Goal: Check status: Check status

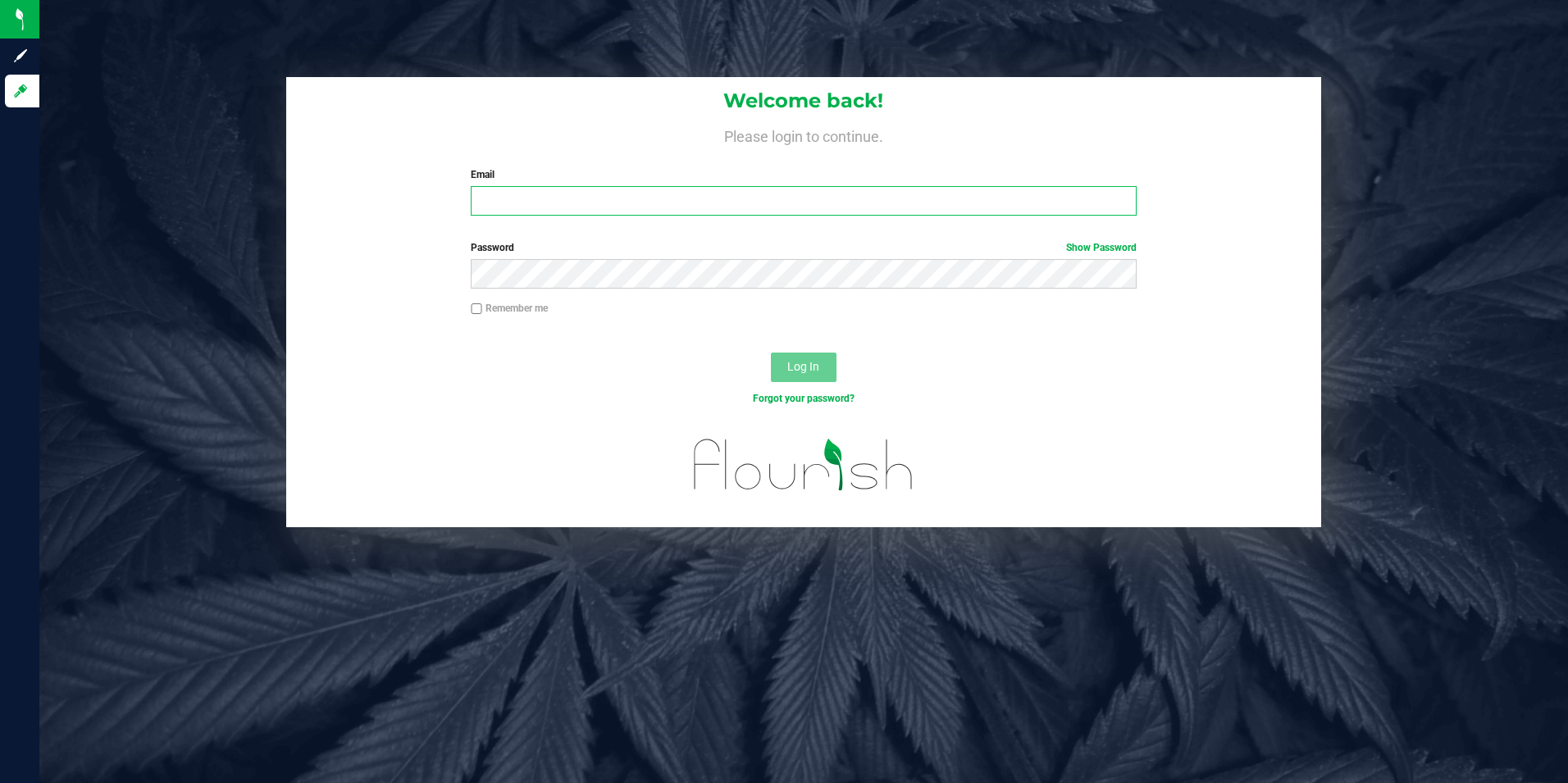
type input "[EMAIL_ADDRESS][DOMAIN_NAME]"
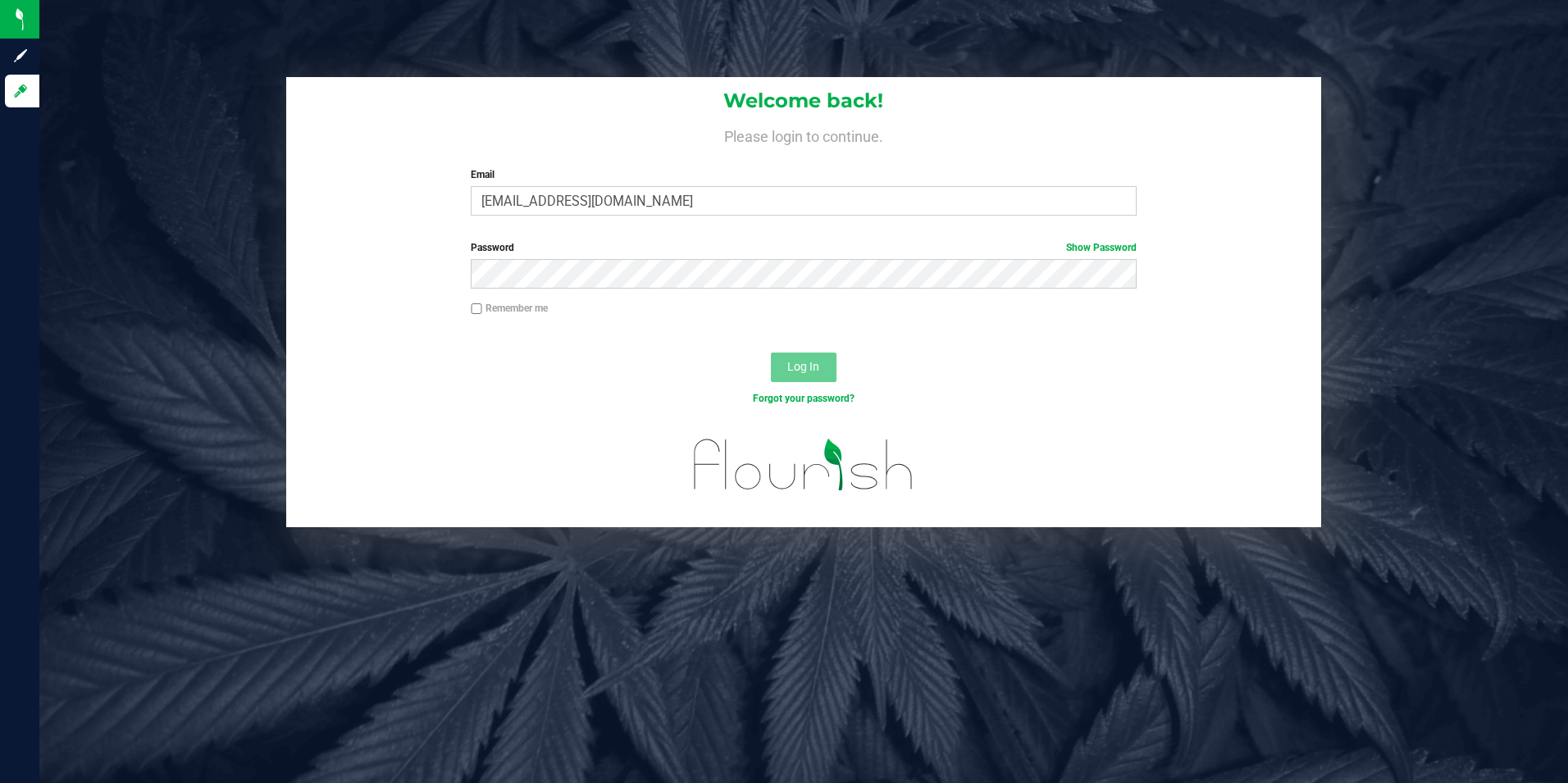
click at [633, 359] on div "Log In" at bounding box center [803, 373] width 1036 height 55
click at [828, 359] on button "Log In" at bounding box center [803, 367] width 66 height 29
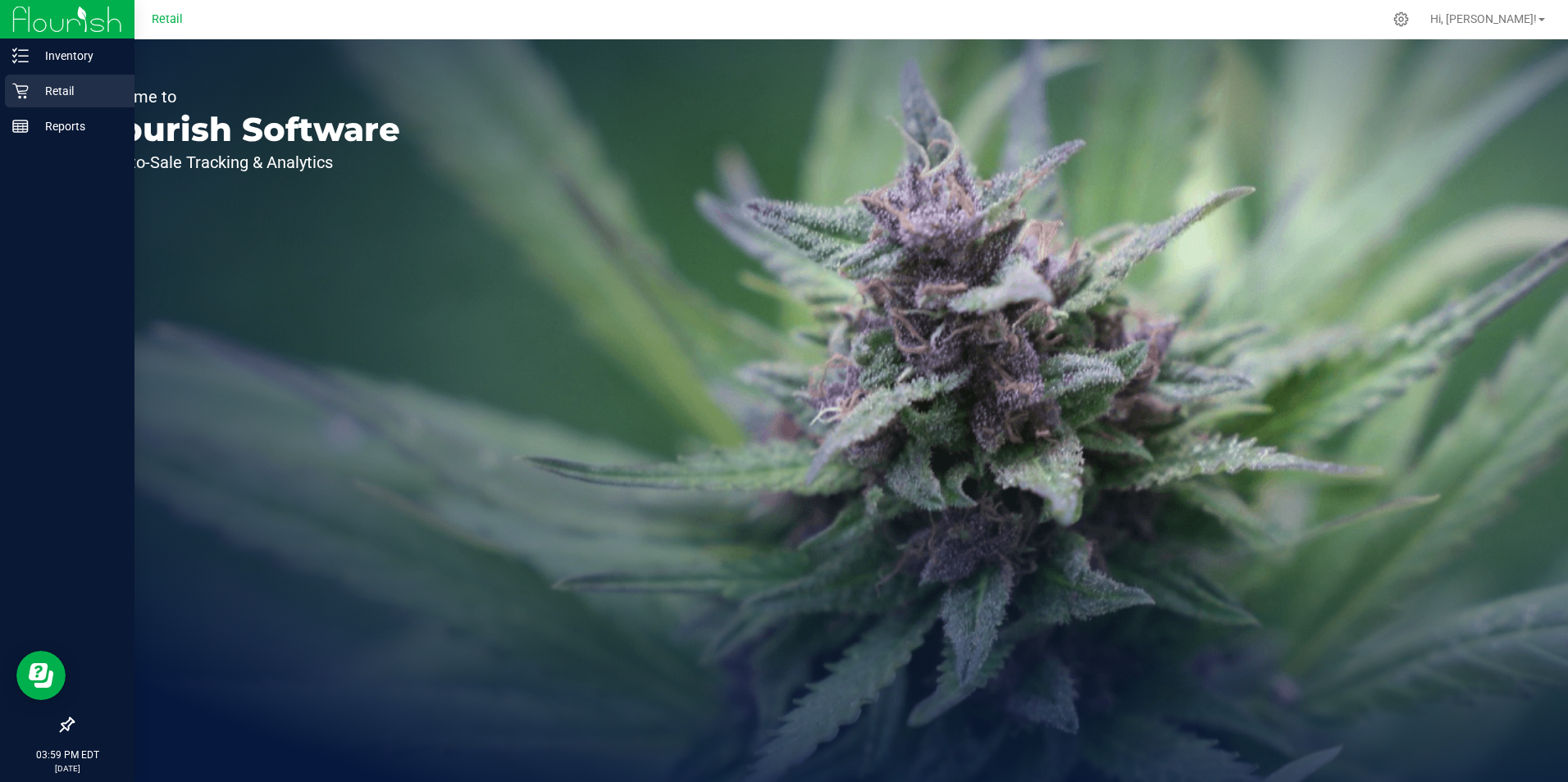
click at [49, 90] on p "Retail" at bounding box center [77, 91] width 98 height 19
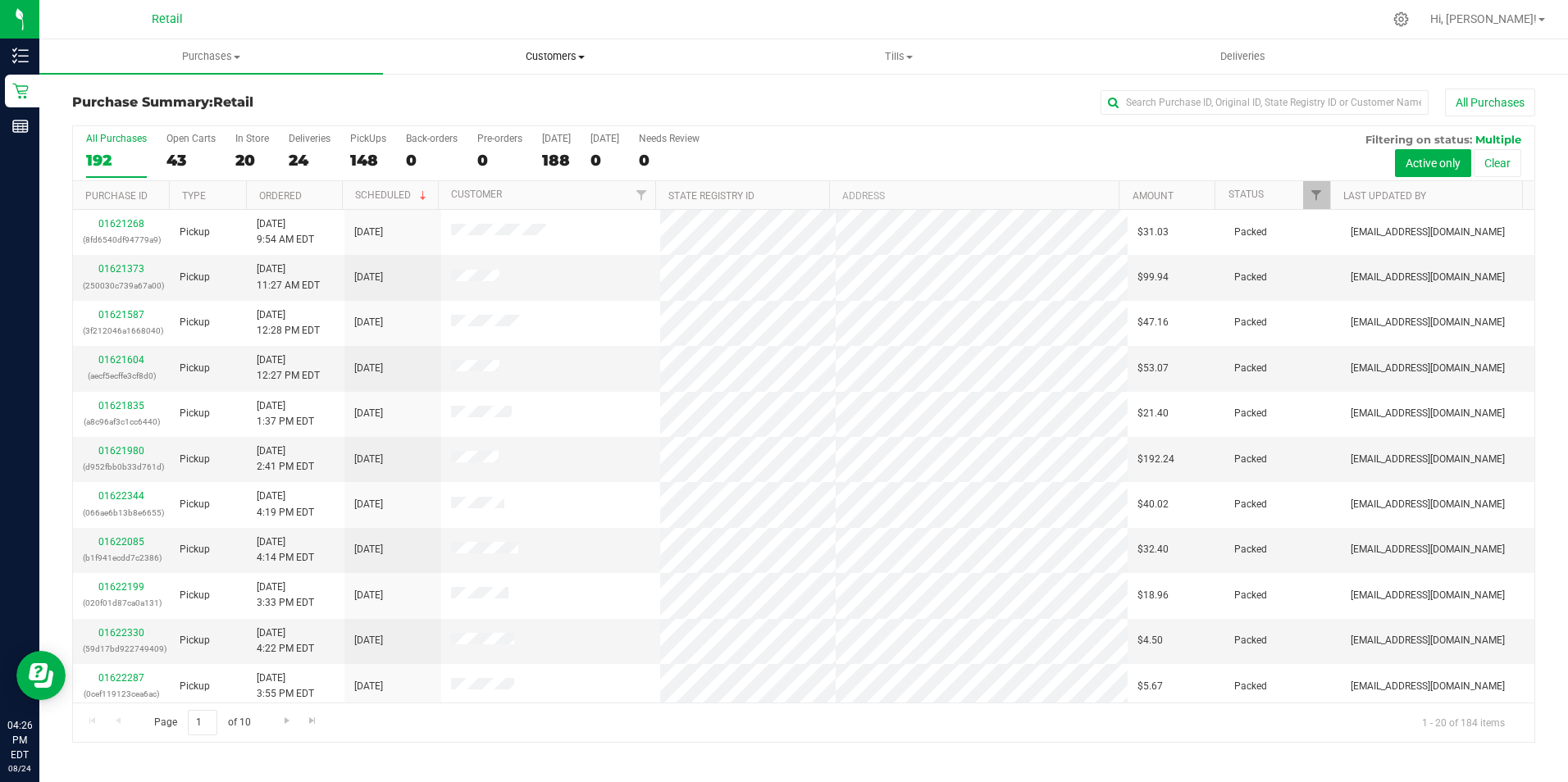
click at [576, 57] on span "Customers" at bounding box center [555, 57] width 342 height 15
click at [523, 99] on li "All customers" at bounding box center [555, 99] width 344 height 19
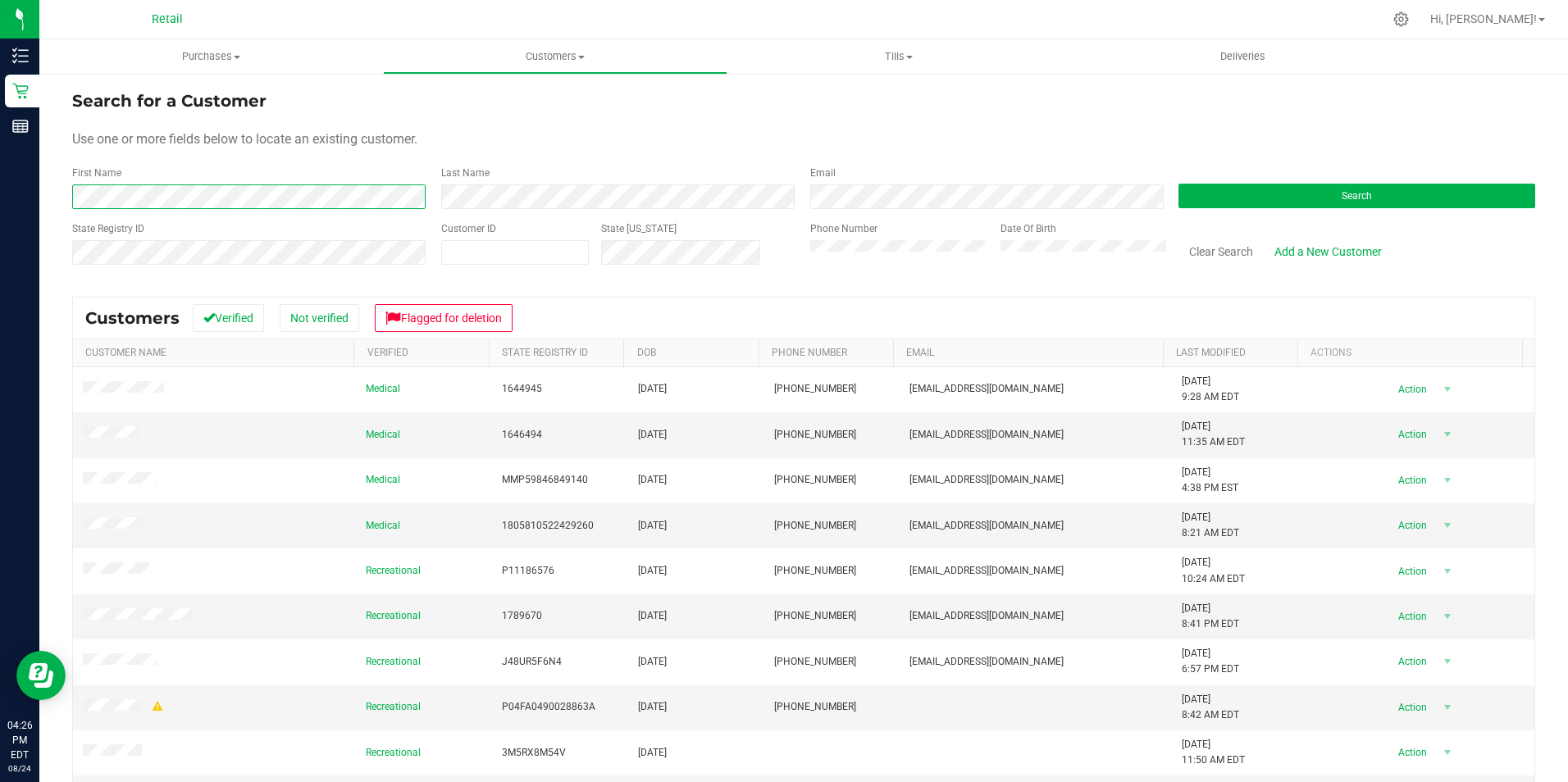
click at [338, 211] on form "Search for a Customer Use one or more fields below to locate an existing custom…" at bounding box center [803, 184] width 1463 height 191
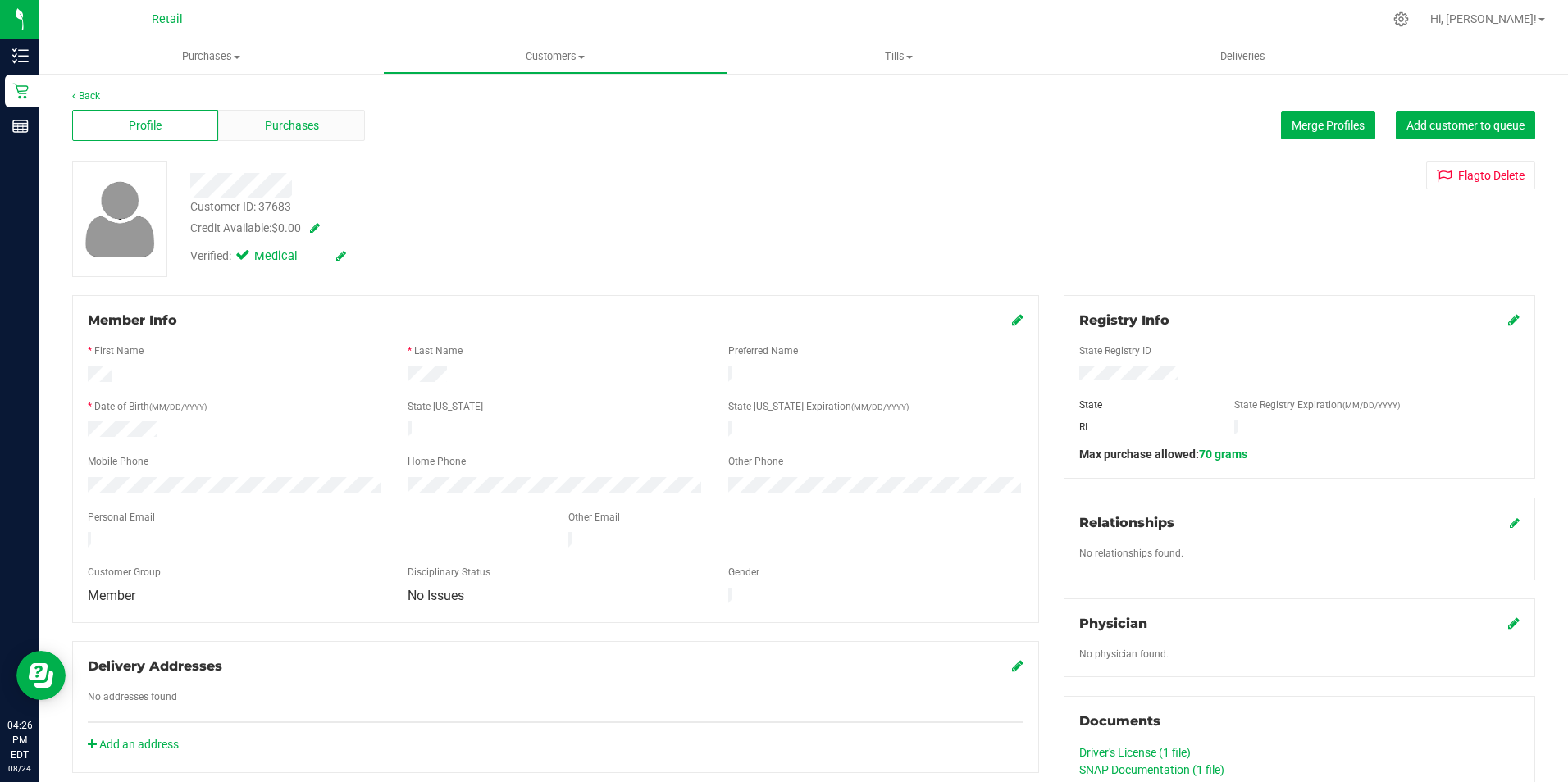
click at [351, 120] on div "Purchases" at bounding box center [291, 125] width 146 height 31
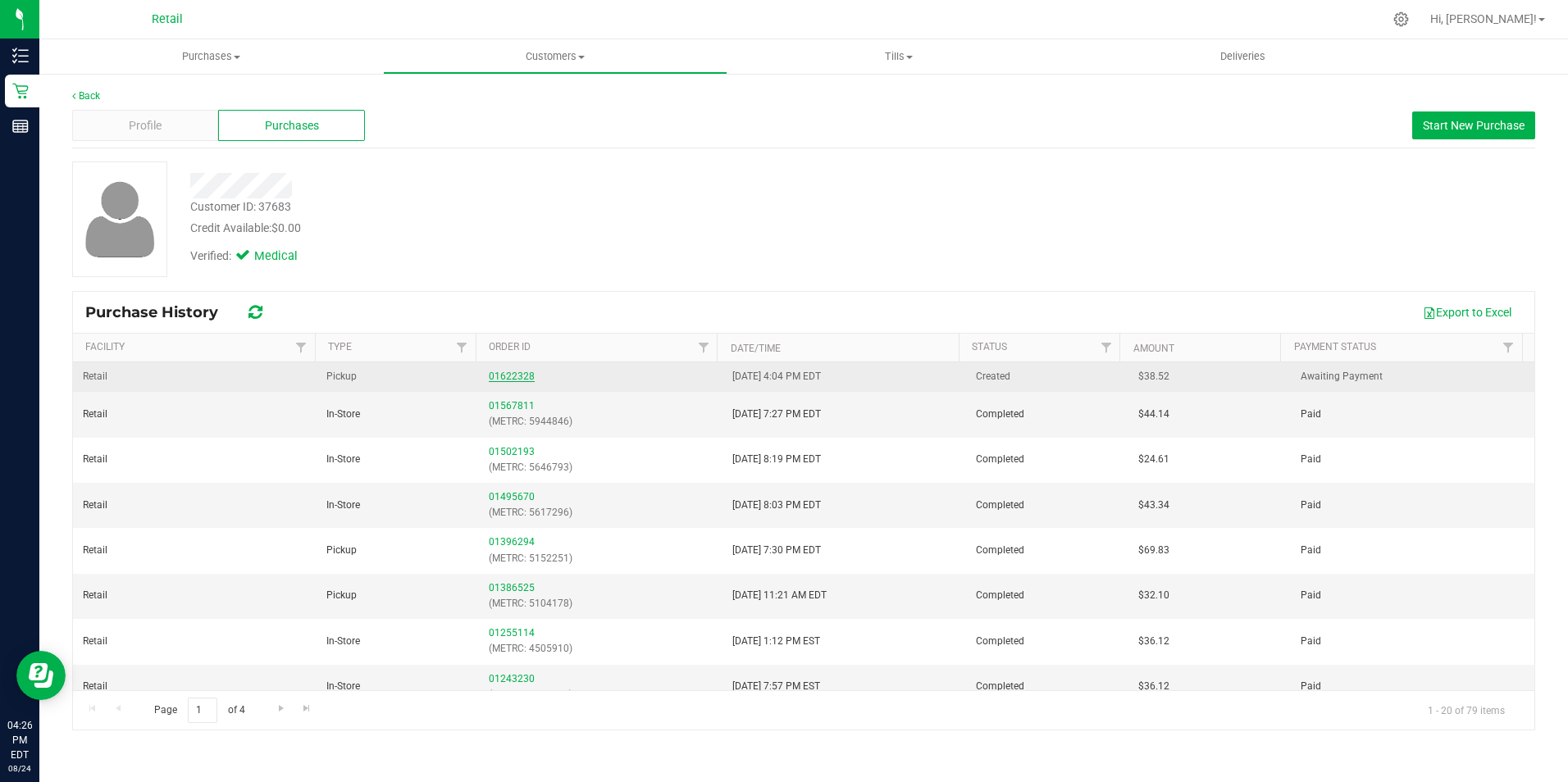
click at [514, 373] on link "01622328" at bounding box center [512, 376] width 46 height 12
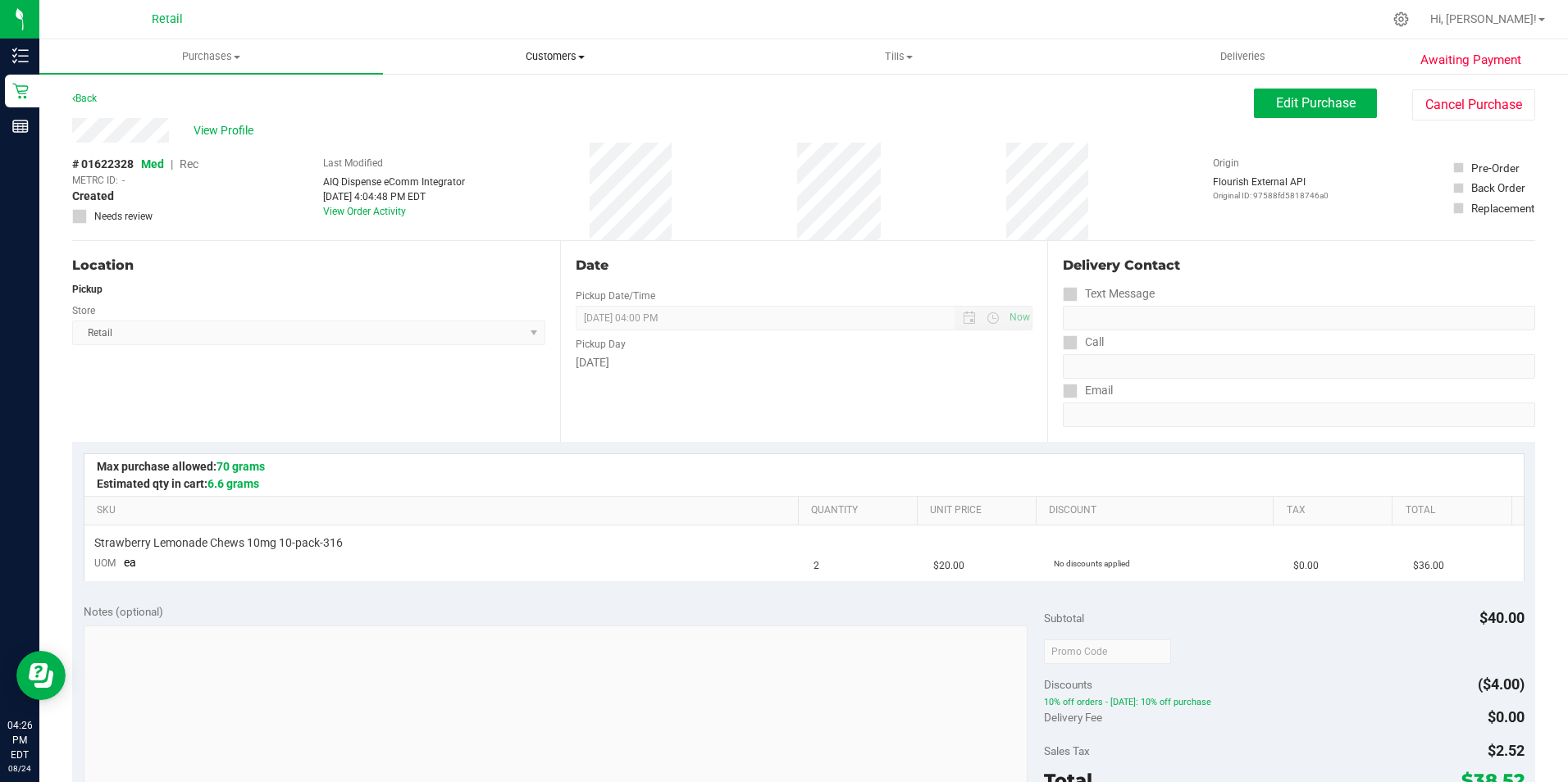
click at [556, 52] on span "Customers" at bounding box center [555, 57] width 342 height 15
click at [458, 96] on span "All customers" at bounding box center [441, 99] width 118 height 14
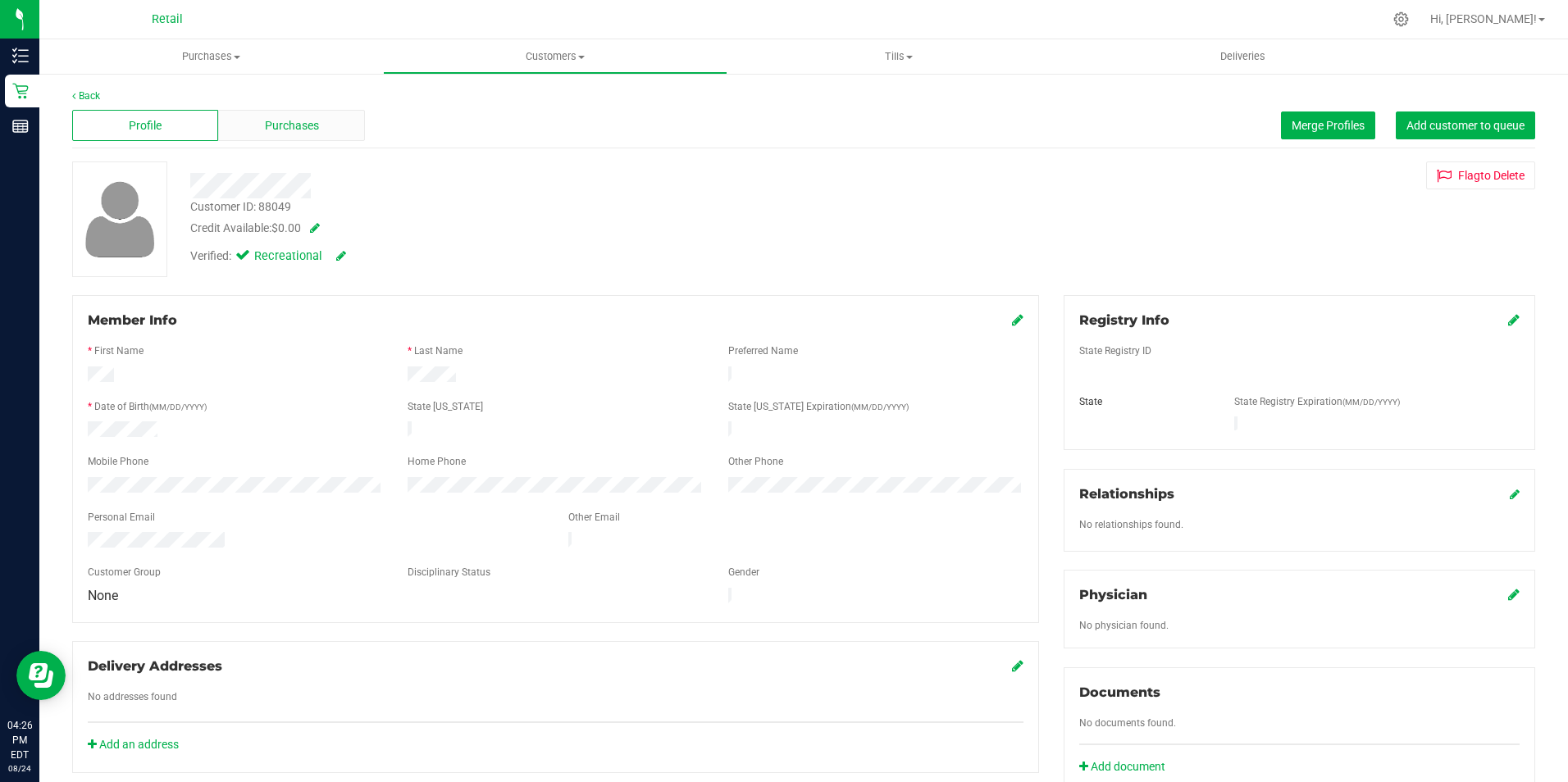
click at [283, 138] on div "Purchases" at bounding box center [291, 125] width 146 height 31
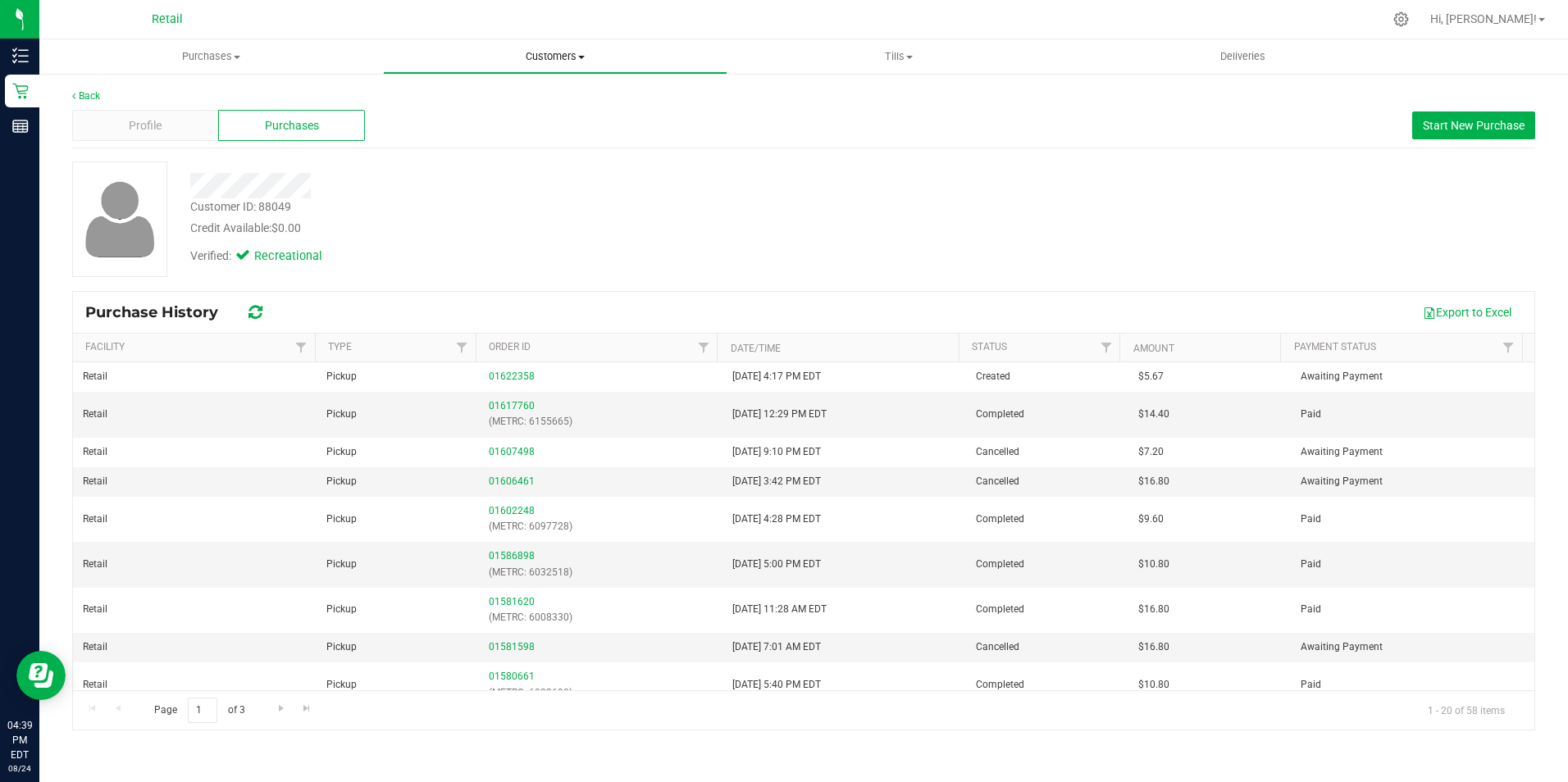
click at [579, 53] on span "Customers" at bounding box center [555, 57] width 342 height 15
click at [470, 102] on span "All customers" at bounding box center [441, 99] width 118 height 14
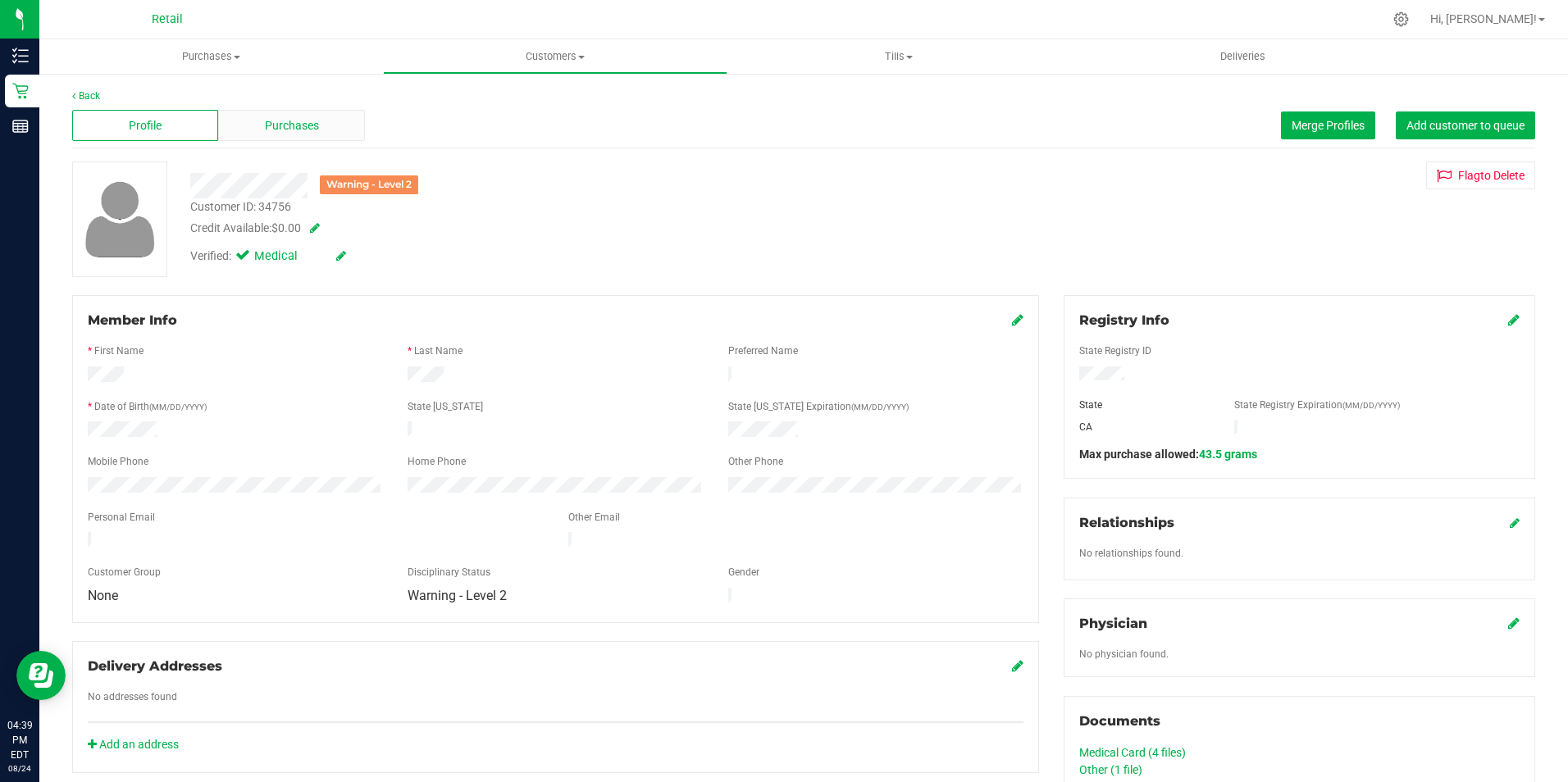
click at [286, 112] on div "Purchases" at bounding box center [291, 125] width 146 height 31
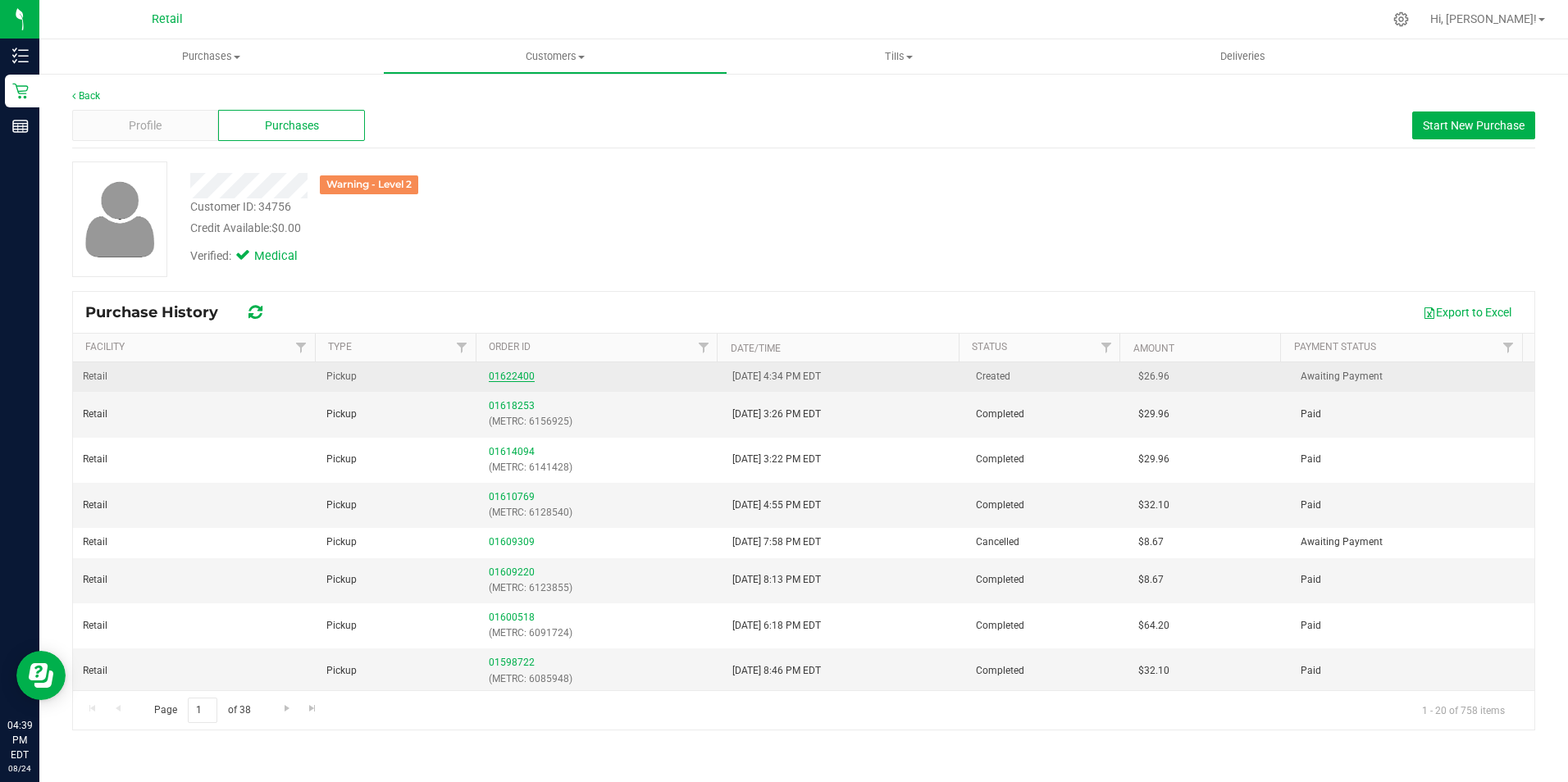
click at [524, 378] on link "01622400" at bounding box center [512, 376] width 46 height 12
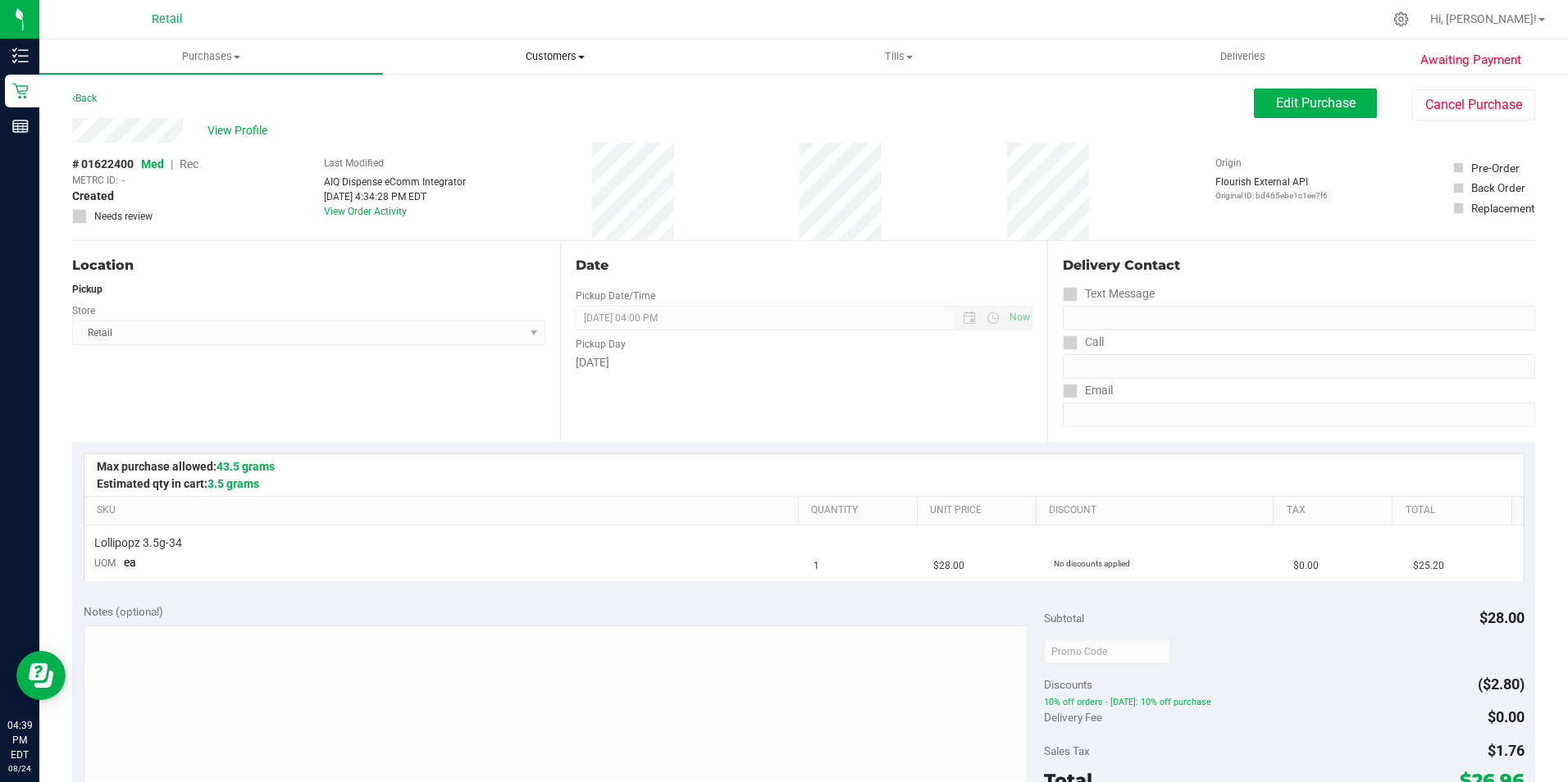
click at [591, 53] on span "Customers" at bounding box center [555, 57] width 342 height 15
click at [457, 100] on span "All customers" at bounding box center [441, 99] width 118 height 14
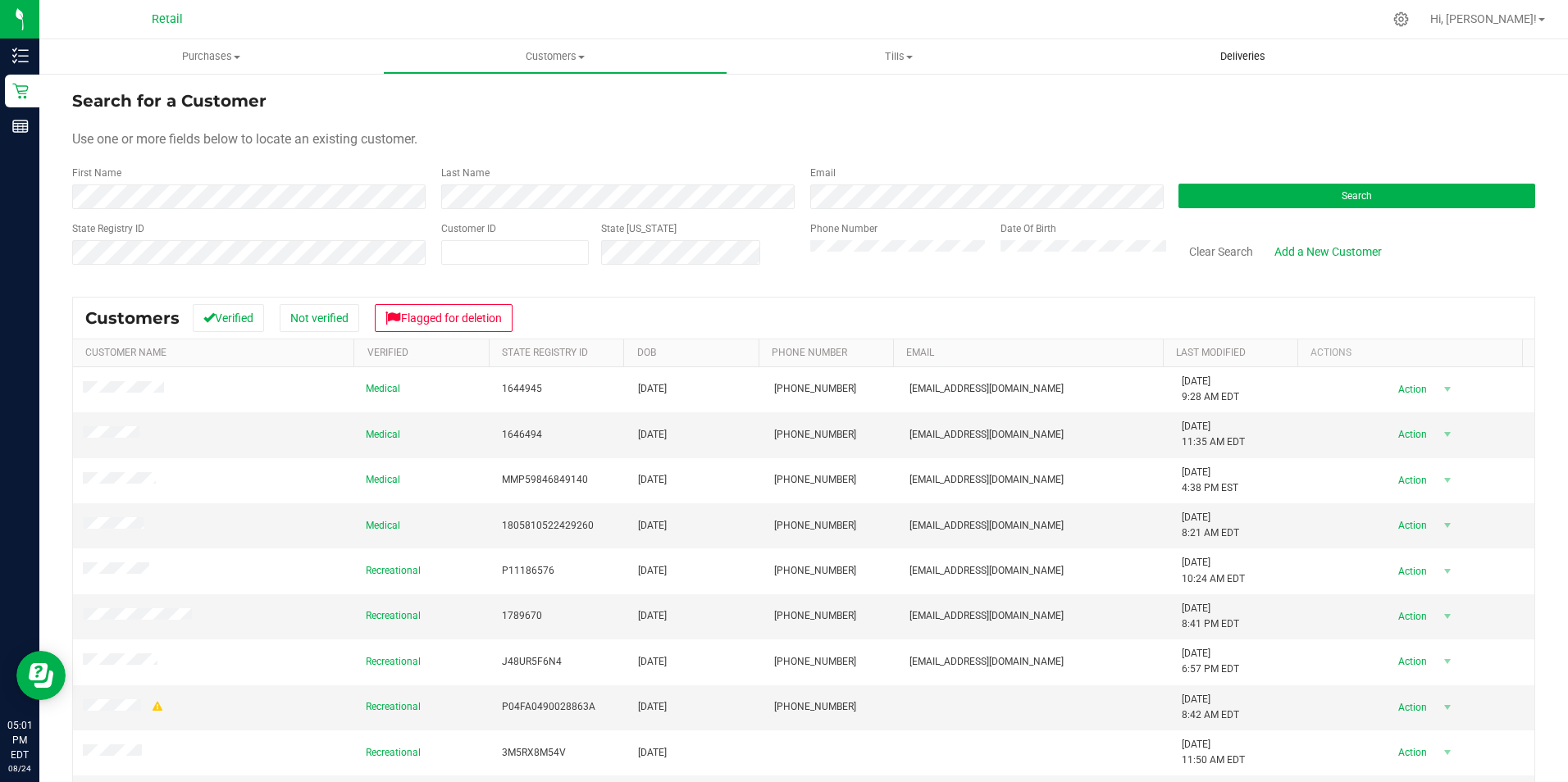
click at [1241, 56] on span "Deliveries" at bounding box center [1242, 57] width 89 height 15
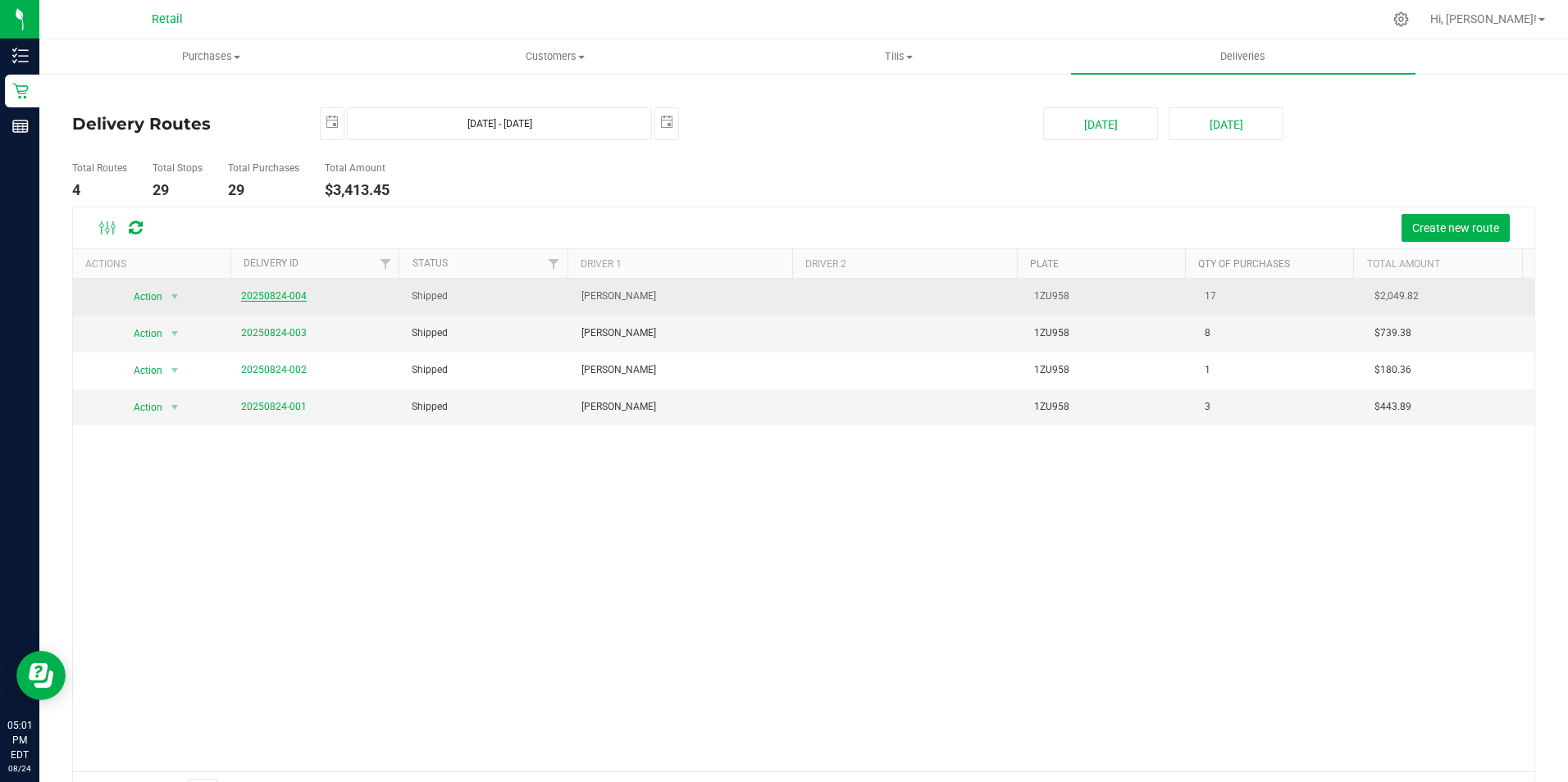
click at [285, 297] on link "20250824-004" at bounding box center [274, 296] width 66 height 12
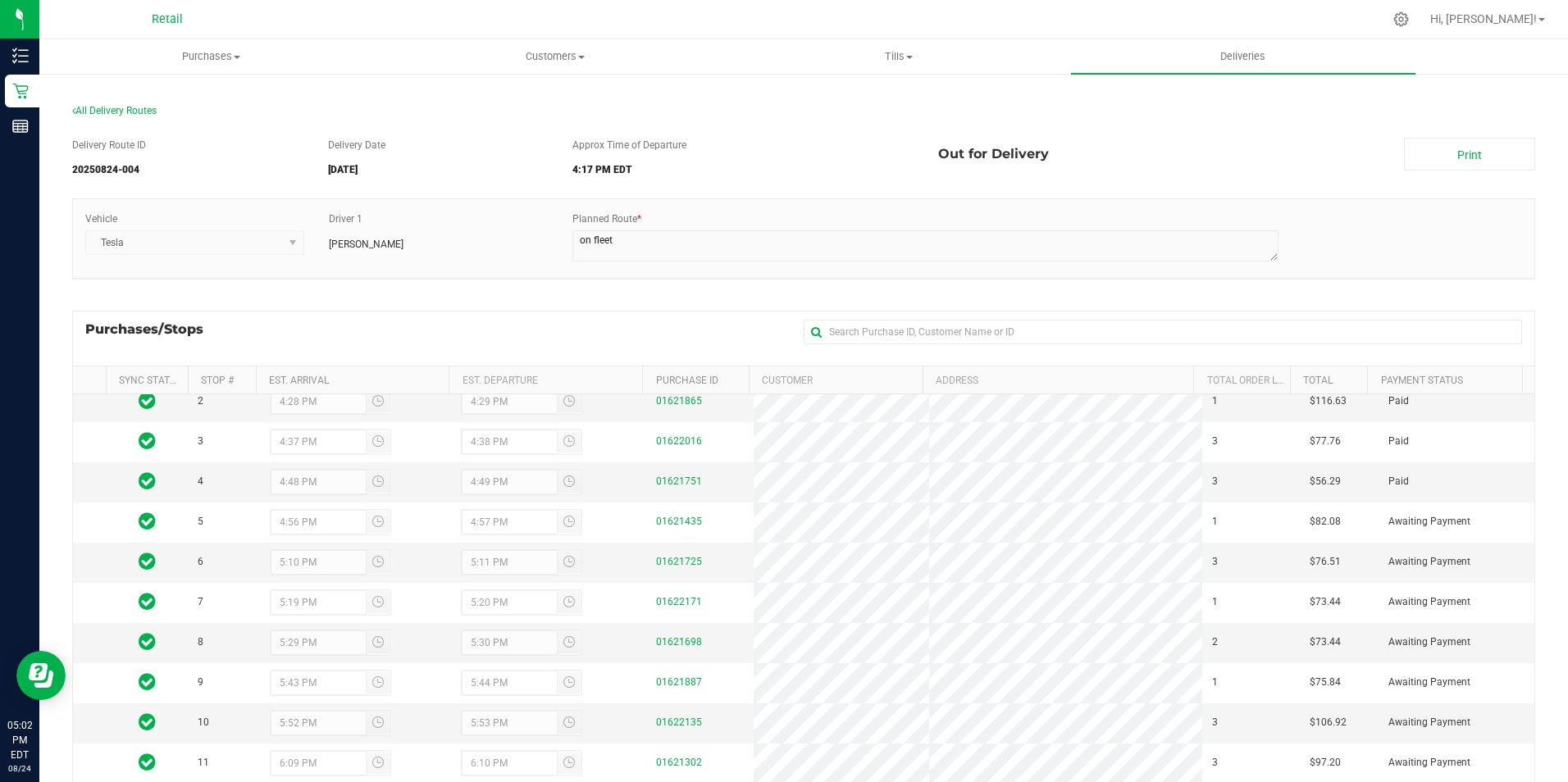
scroll to position [82, 0]
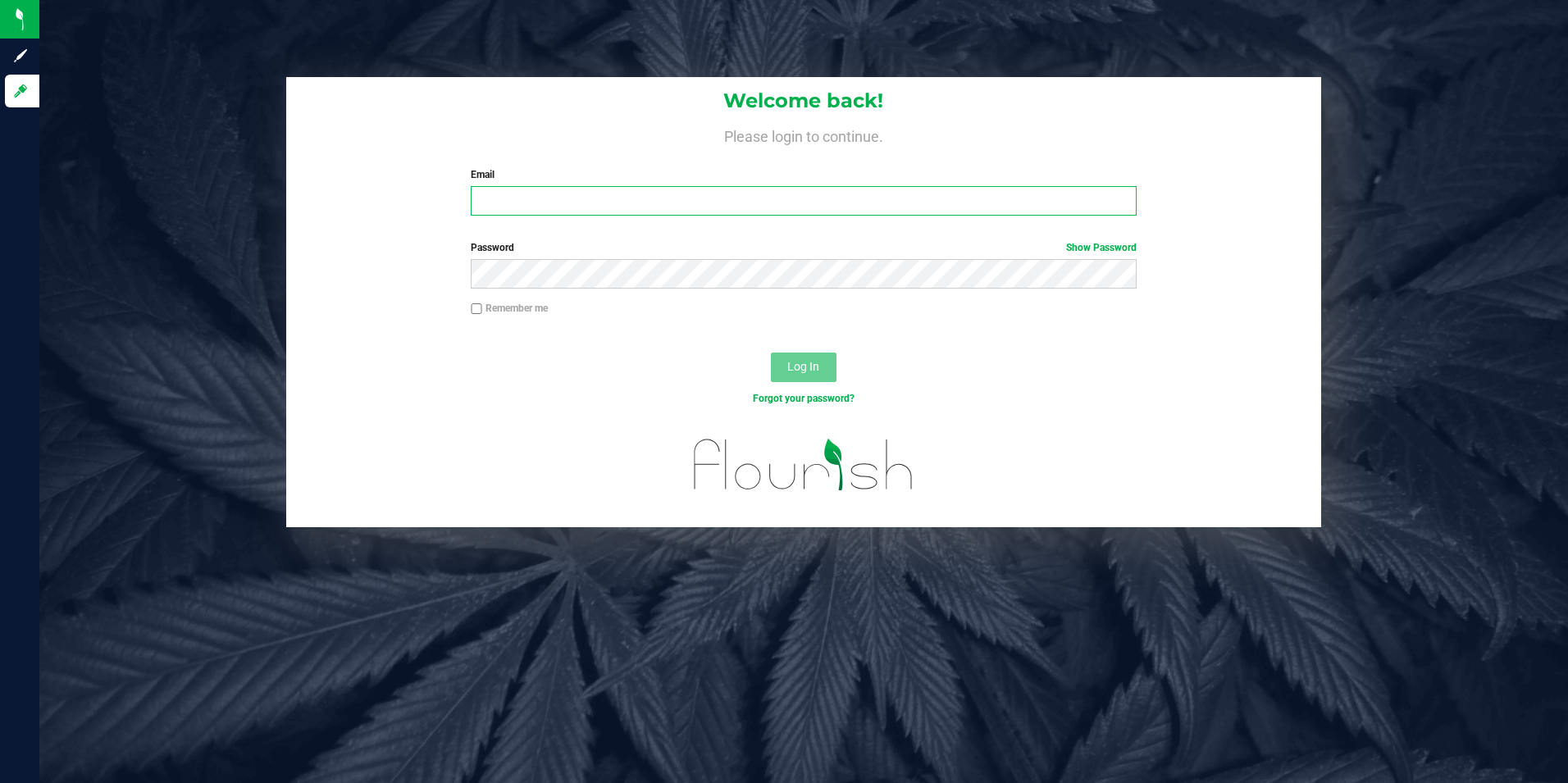
type input "[EMAIL_ADDRESS][DOMAIN_NAME]"
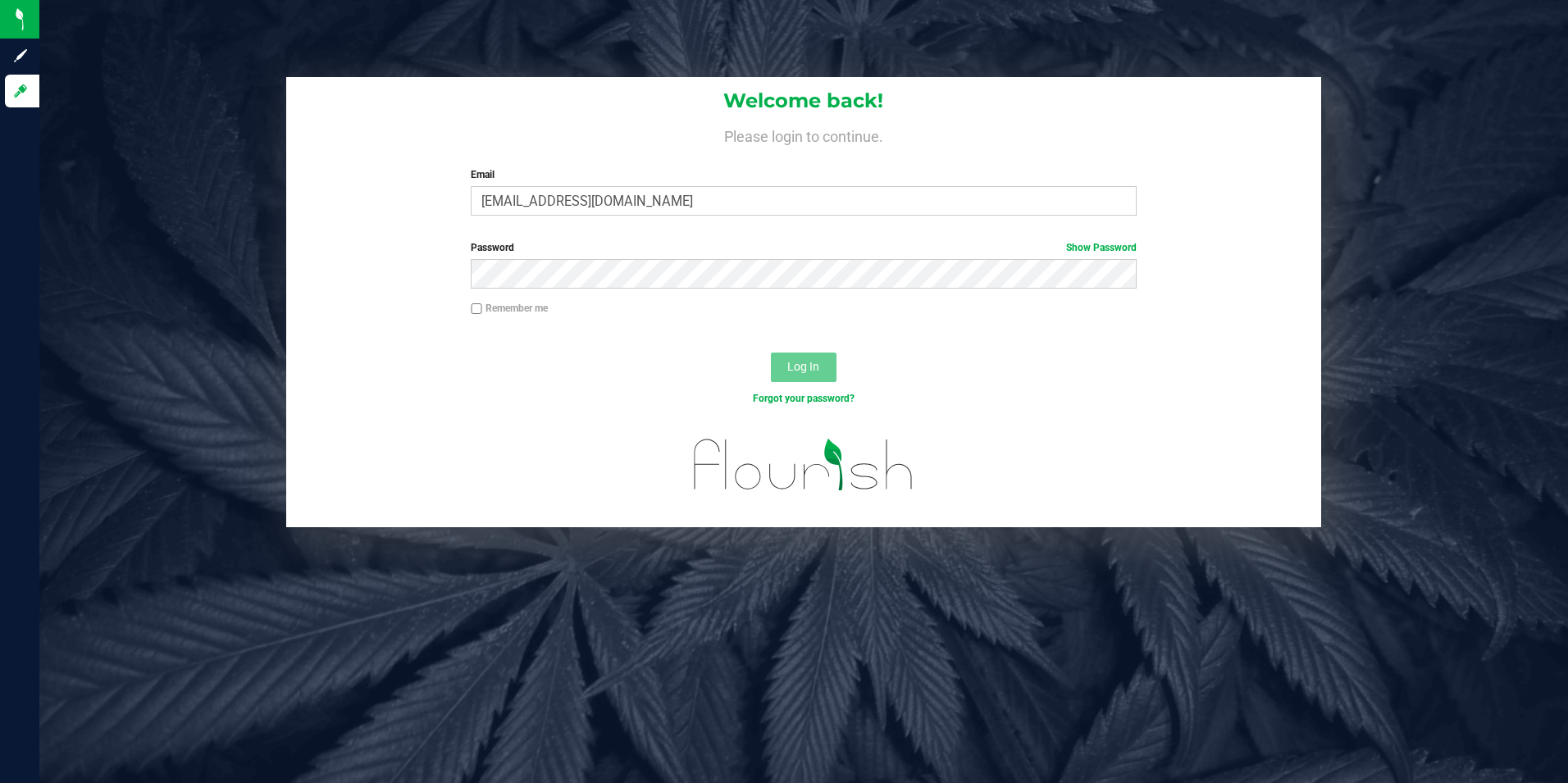
click at [710, 369] on div "Log In" at bounding box center [803, 373] width 1036 height 55
click at [778, 363] on button "Log In" at bounding box center [803, 367] width 66 height 29
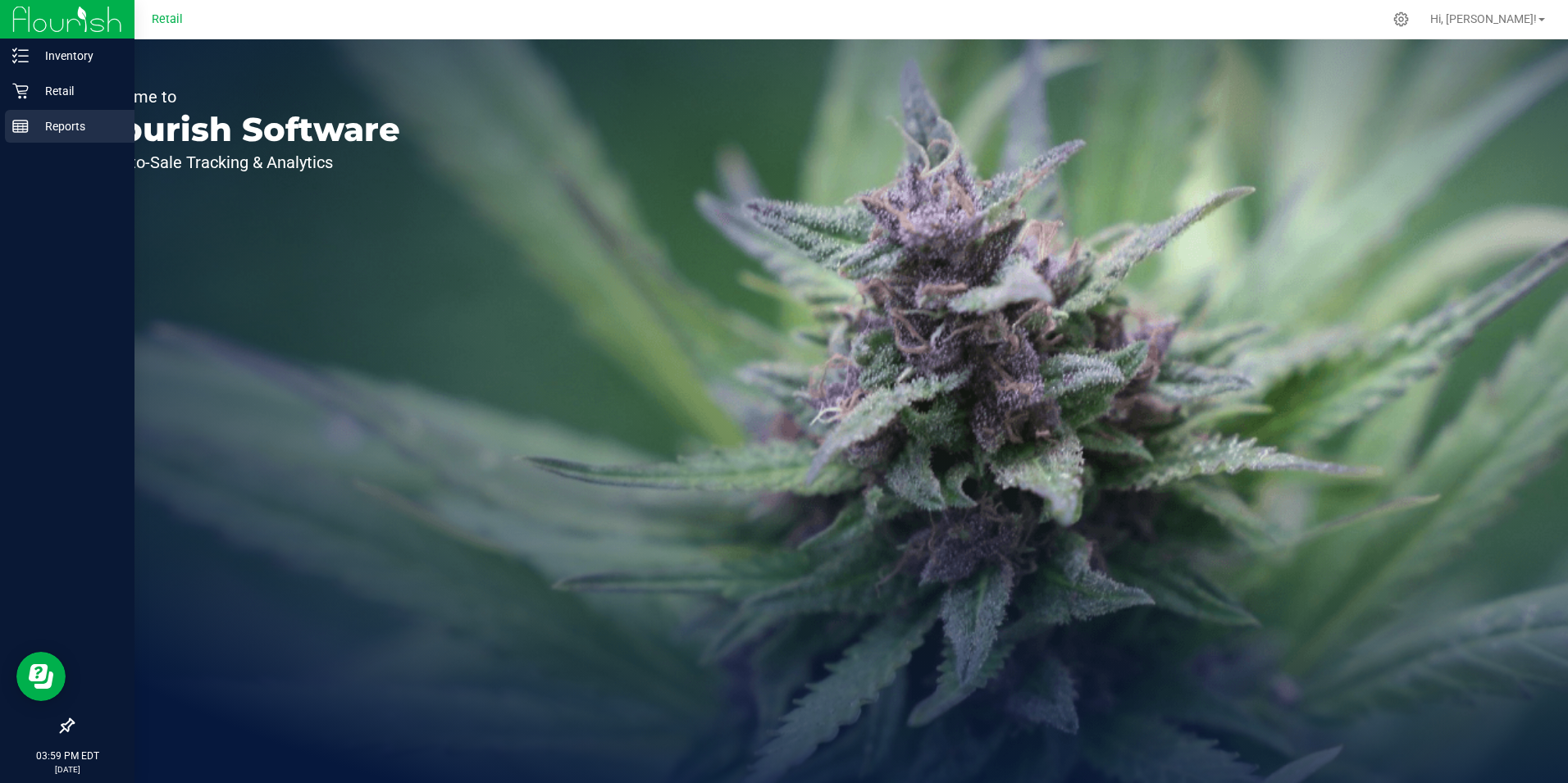
drag, startPoint x: 18, startPoint y: 135, endPoint x: 36, endPoint y: 131, distance: 18.4
click at [18, 135] on div "Reports" at bounding box center [70, 126] width 129 height 33
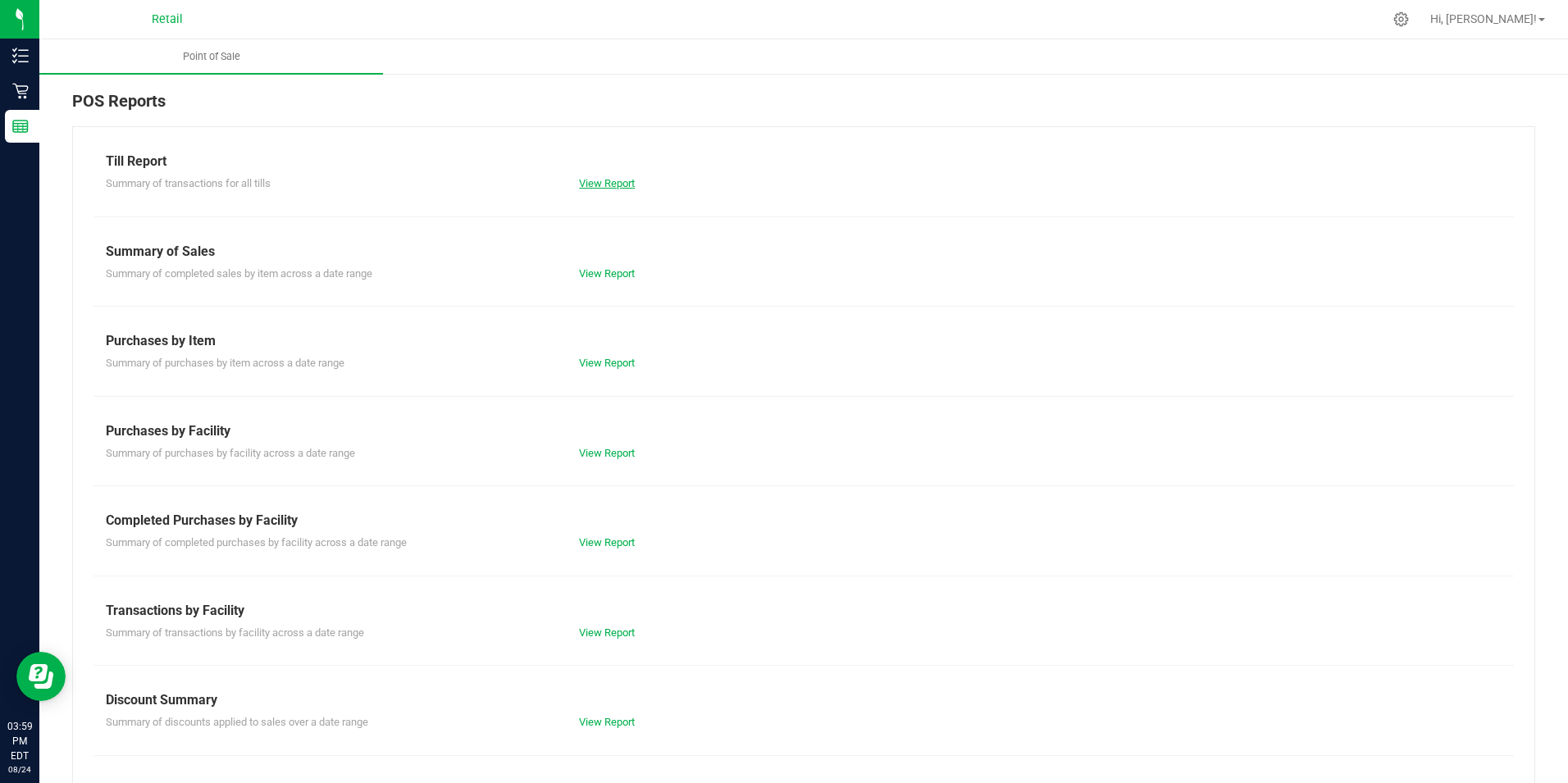
click at [586, 177] on link "View Report" at bounding box center [607, 183] width 56 height 12
